Goal: Task Accomplishment & Management: Manage account settings

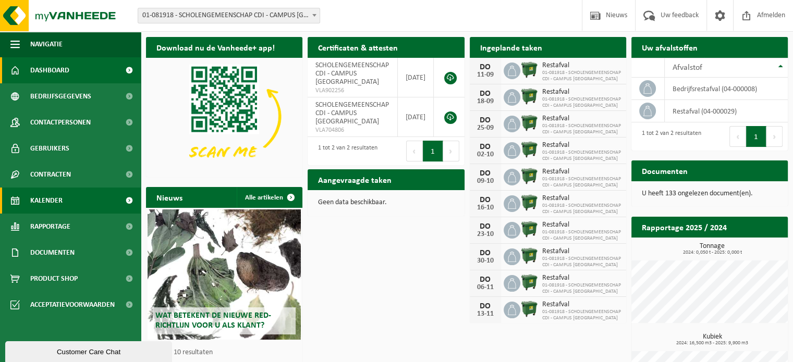
click at [42, 195] on span "Kalender" at bounding box center [46, 201] width 32 height 26
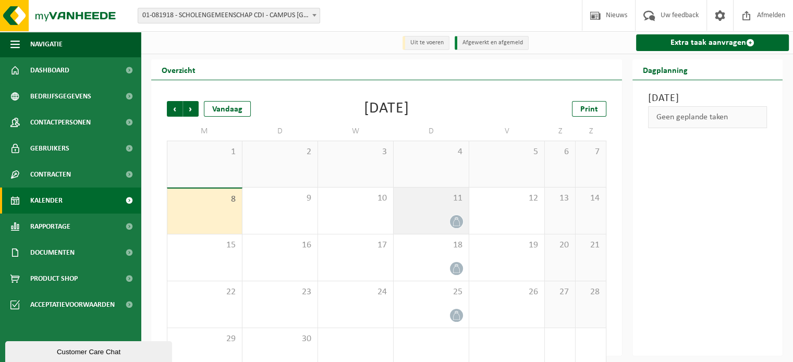
click at [457, 224] on icon at bounding box center [456, 221] width 9 height 9
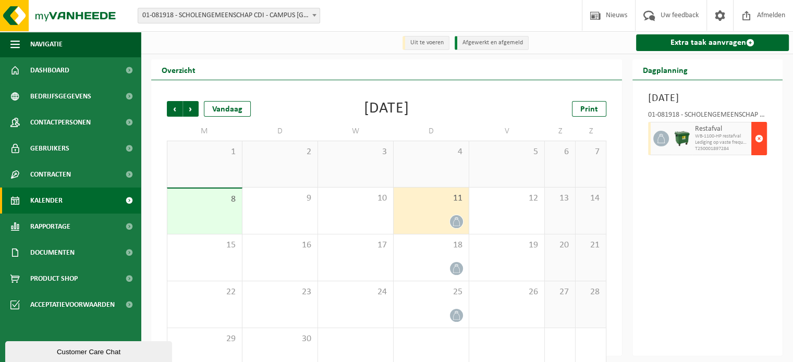
click at [758, 149] on span "button" at bounding box center [759, 138] width 8 height 21
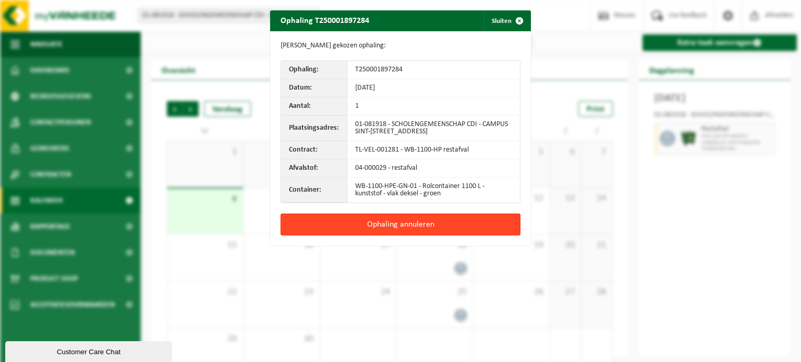
click at [424, 225] on button "Ophaling annuleren" at bounding box center [400, 225] width 240 height 22
